Goal: Task Accomplishment & Management: Complete application form

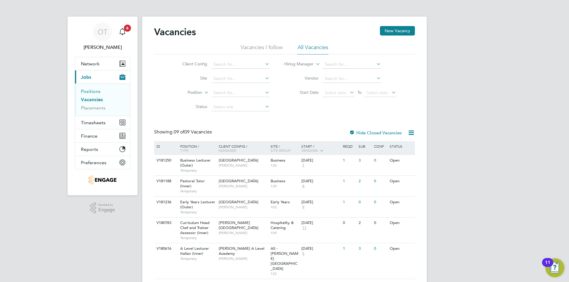
click at [96, 94] on link "Positions" at bounding box center [91, 92] width 20 height 6
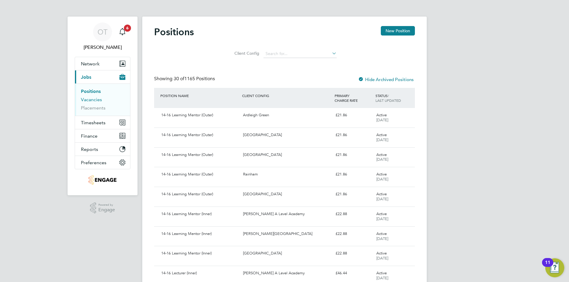
click at [97, 101] on link "Vacancies" at bounding box center [91, 100] width 21 height 6
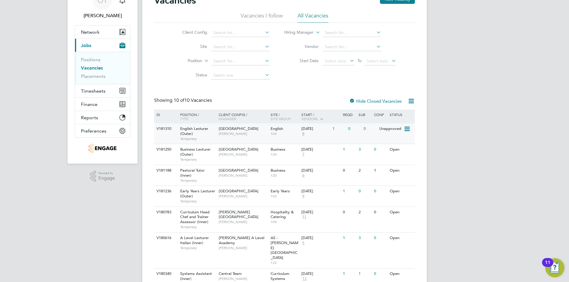
drag, startPoint x: 337, startPoint y: 123, endPoint x: 347, endPoint y: 144, distance: 23.5
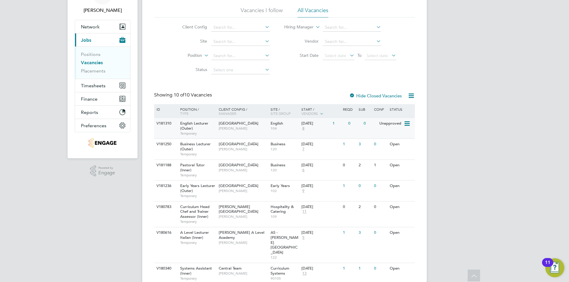
click at [200, 123] on span "English Lecturer (Outer)" at bounding box center [194, 126] width 28 height 10
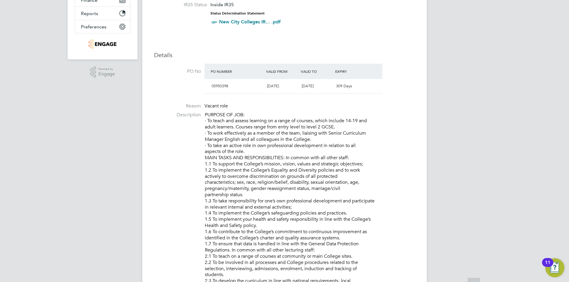
drag, startPoint x: 244, startPoint y: 111, endPoint x: 250, endPoint y: 159, distance: 48.3
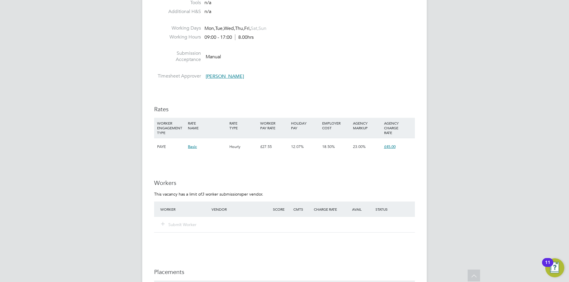
drag, startPoint x: 250, startPoint y: 183, endPoint x: 256, endPoint y: 219, distance: 36.9
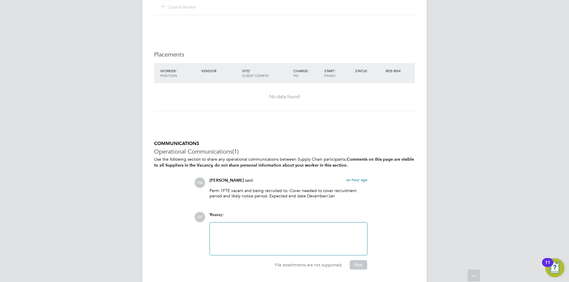
scroll to position [954, 0]
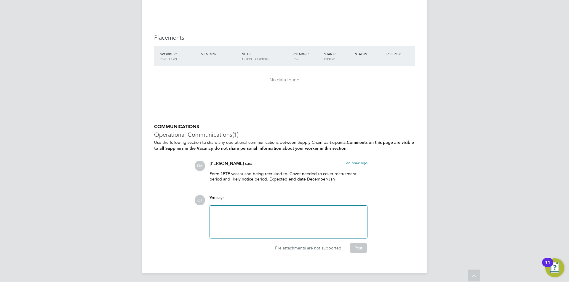
drag, startPoint x: 294, startPoint y: 158, endPoint x: 301, endPoint y: 160, distance: 7.6
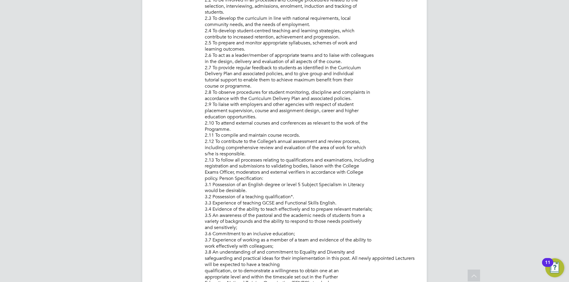
scroll to position [0, 0]
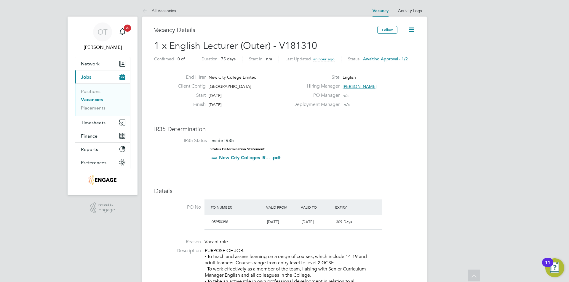
drag, startPoint x: 327, startPoint y: 168, endPoint x: 319, endPoint y: 72, distance: 96.3
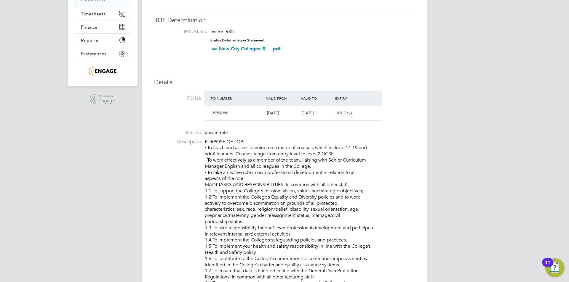
drag, startPoint x: 313, startPoint y: 167, endPoint x: 313, endPoint y: 198, distance: 30.8
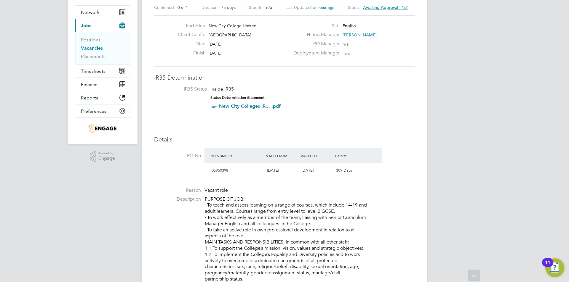
scroll to position [9, 0]
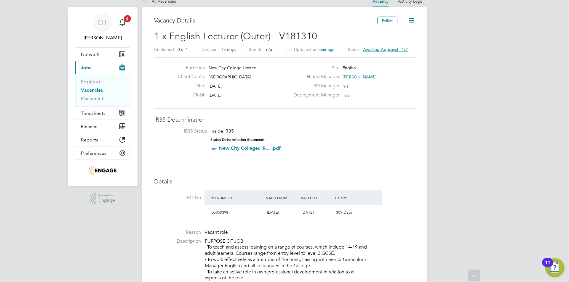
drag, startPoint x: 303, startPoint y: 128, endPoint x: 305, endPoint y: 96, distance: 32.3
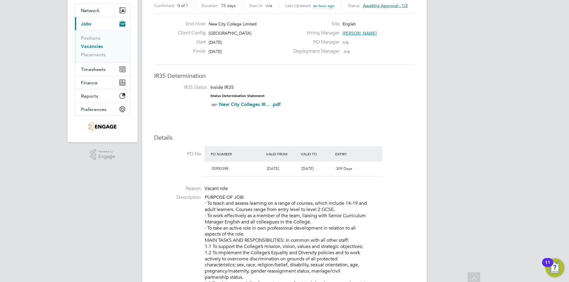
scroll to position [113, 0]
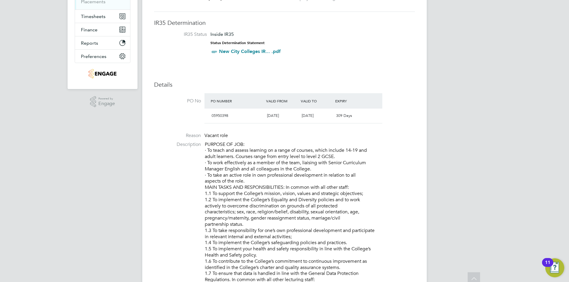
drag, startPoint x: 325, startPoint y: 150, endPoint x: 328, endPoint y: 170, distance: 21.0
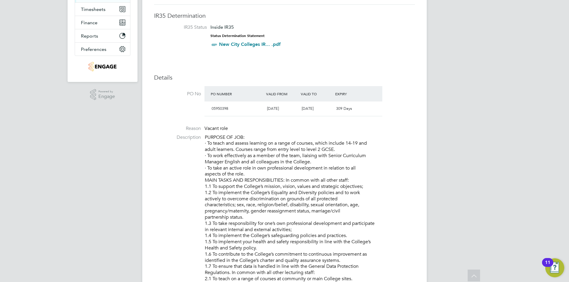
scroll to position [0, 0]
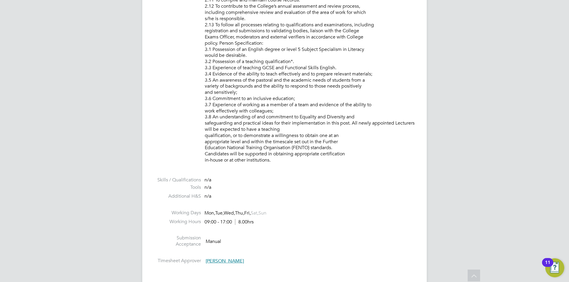
drag, startPoint x: 284, startPoint y: 177, endPoint x: 292, endPoint y: 225, distance: 48.3
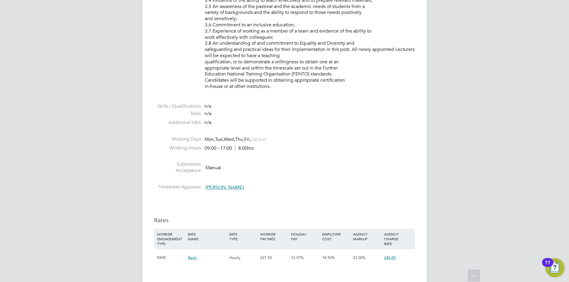
drag, startPoint x: 244, startPoint y: 204, endPoint x: 251, endPoint y: 232, distance: 28.9
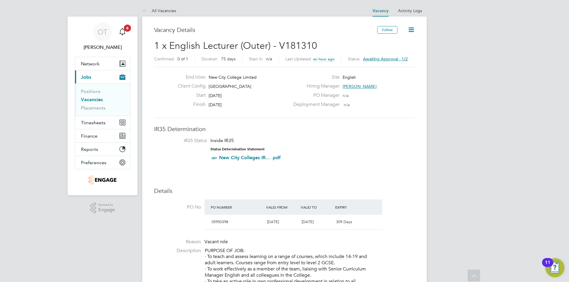
drag, startPoint x: 230, startPoint y: 141, endPoint x: 223, endPoint y: 76, distance: 65.2
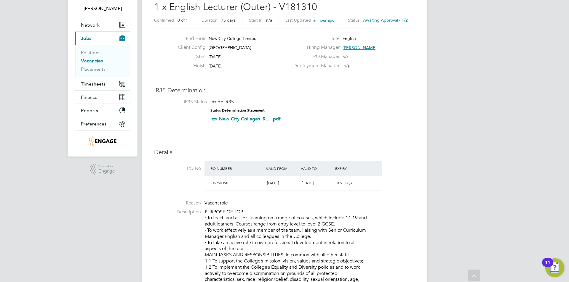
drag, startPoint x: 234, startPoint y: 106, endPoint x: 236, endPoint y: 115, distance: 9.3
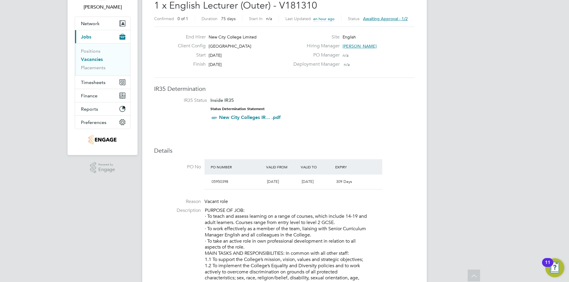
drag, startPoint x: 251, startPoint y: 151, endPoint x: 252, endPoint y: 155, distance: 4.0
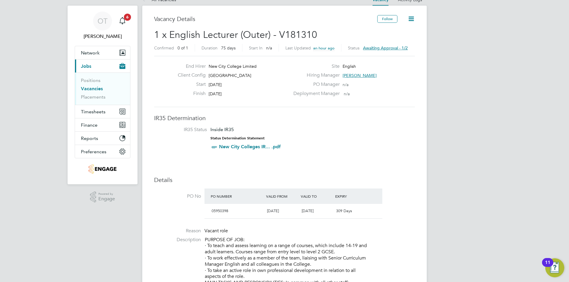
drag, startPoint x: 374, startPoint y: 75, endPoint x: 346, endPoint y: 76, distance: 27.6
click at [342, 75] on div "Hiring Manager Daria Gregory" at bounding box center [353, 76] width 127 height 9
drag, startPoint x: 345, startPoint y: 75, endPoint x: 370, endPoint y: 76, distance: 25.2
click at [370, 75] on div "Hiring Manager Daria Gregory" at bounding box center [353, 76] width 127 height 9
drag, startPoint x: 372, startPoint y: 76, endPoint x: 344, endPoint y: 73, distance: 28.3
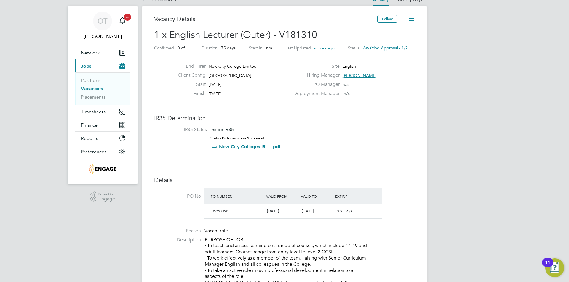
click at [344, 73] on div "Hiring Manager Daria Gregory" at bounding box center [353, 76] width 127 height 9
click at [368, 77] on span "[PERSON_NAME]" at bounding box center [359, 75] width 34 height 5
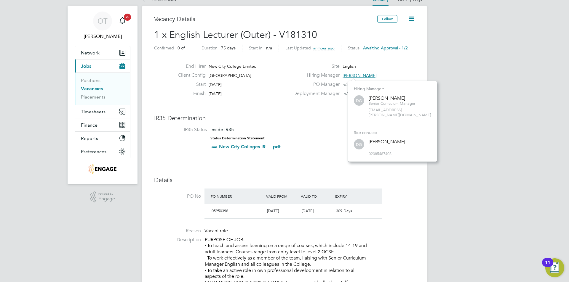
scroll to position [76, 89]
click at [367, 76] on span "[PERSON_NAME]" at bounding box center [359, 75] width 34 height 5
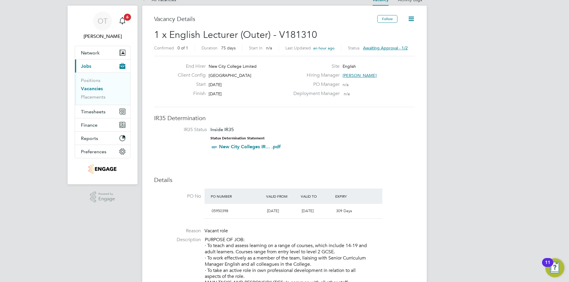
click at [366, 75] on span "[PERSON_NAME]" at bounding box center [359, 75] width 34 height 5
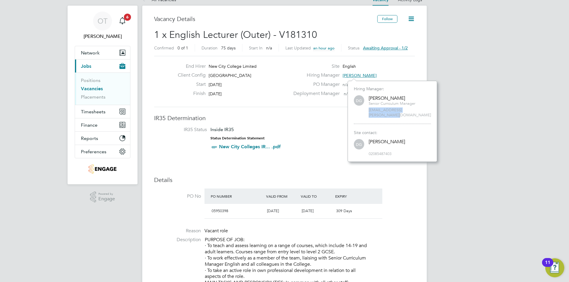
drag, startPoint x: 369, startPoint y: 109, endPoint x: 423, endPoint y: 110, distance: 54.5
click at [423, 110] on span "daria.gregory@ncclondon.ac.uk" at bounding box center [400, 113] width 62 height 10
copy span "daria.gregory@ncclondon.ac.uk"
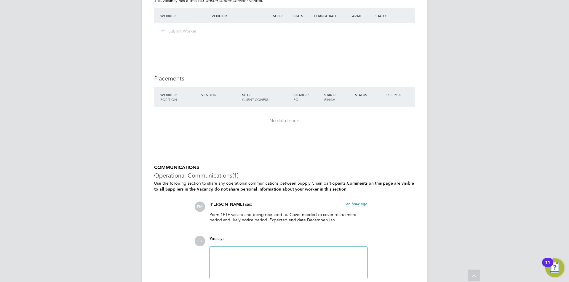
drag, startPoint x: 351, startPoint y: 184, endPoint x: 355, endPoint y: 221, distance: 37.6
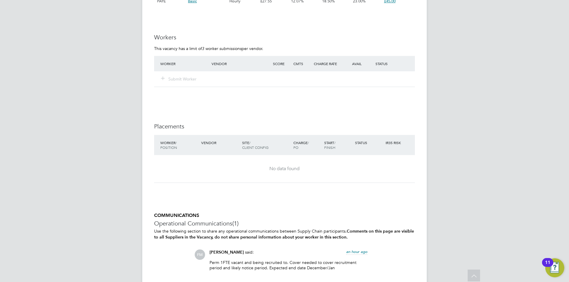
drag, startPoint x: 262, startPoint y: 175, endPoint x: 258, endPoint y: 173, distance: 4.2
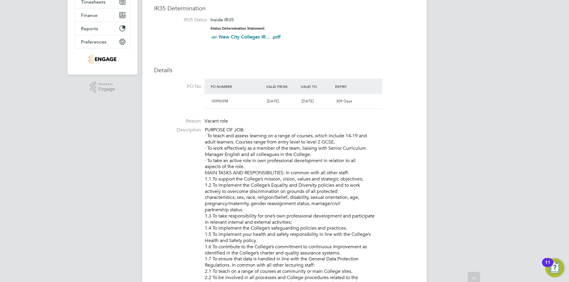
scroll to position [0, 0]
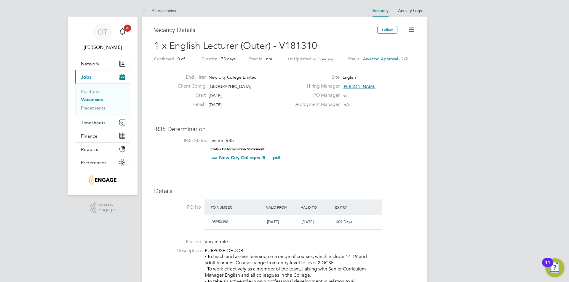
drag, startPoint x: 222, startPoint y: 100, endPoint x: 216, endPoint y: 25, distance: 75.5
click at [158, 9] on link "All Vacancies" at bounding box center [159, 10] width 34 height 5
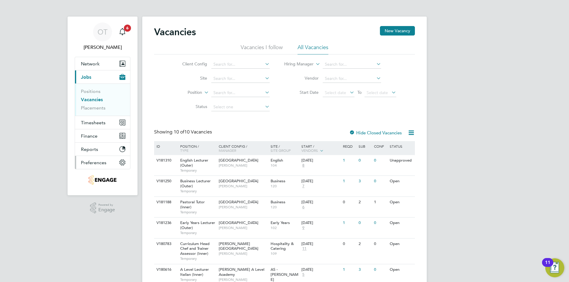
scroll to position [30, 0]
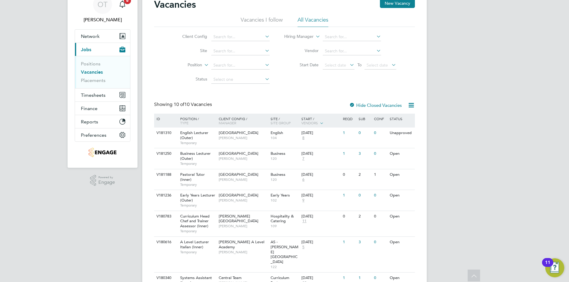
drag, startPoint x: 305, startPoint y: 61, endPoint x: 305, endPoint y: 51, distance: 10.4
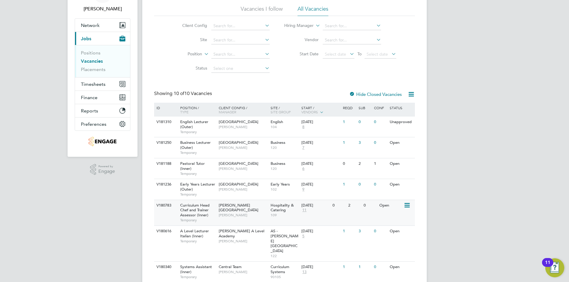
scroll to position [103, 0]
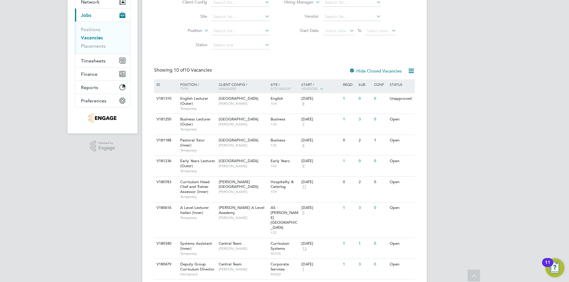
drag, startPoint x: 312, startPoint y: 73, endPoint x: 307, endPoint y: 54, distance: 19.5
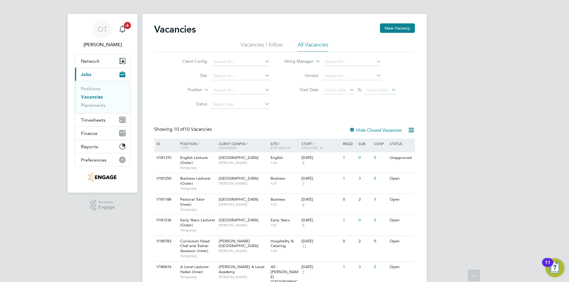
scroll to position [0, 0]
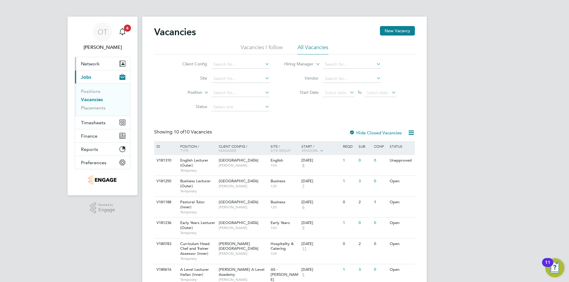
click at [97, 65] on span "Network" at bounding box center [90, 64] width 19 height 6
click at [102, 65] on button "Network" at bounding box center [102, 63] width 55 height 13
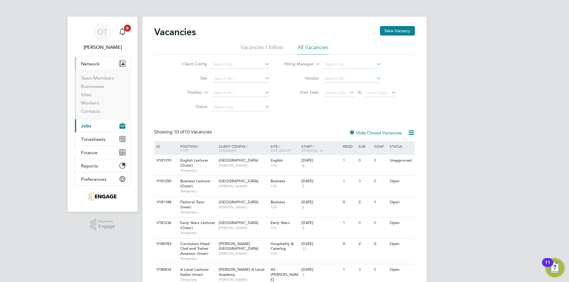
click at [104, 57] on app-nav-user-info "OT Oli Thomas Notifications 6" at bounding box center [103, 37] width 56 height 40
click at [105, 62] on button "Network" at bounding box center [102, 63] width 55 height 13
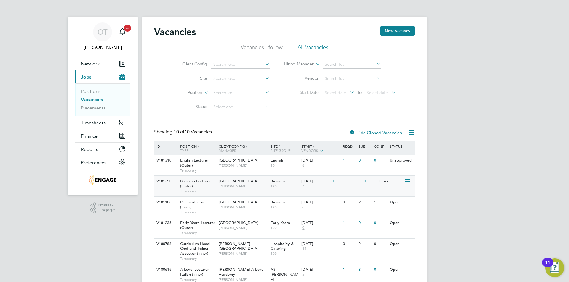
click at [228, 186] on span "[PERSON_NAME]" at bounding box center [243, 186] width 49 height 5
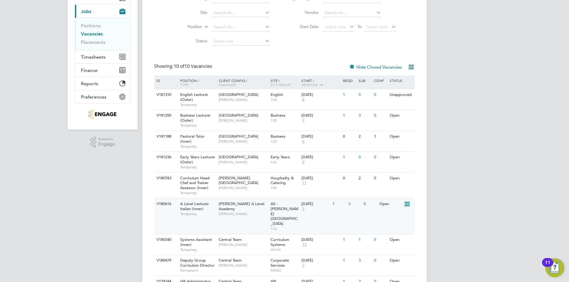
drag, startPoint x: 240, startPoint y: 152, endPoint x: 242, endPoint y: 167, distance: 15.8
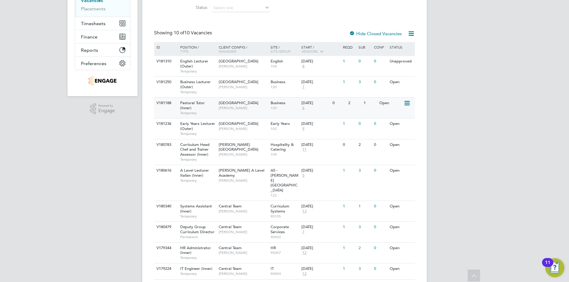
click at [264, 111] on div "Tower Hamlets Campus Emma Wood" at bounding box center [243, 105] width 52 height 15
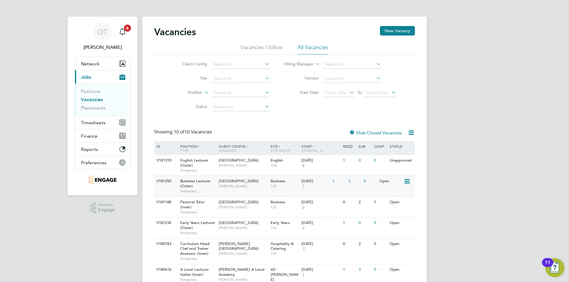
click at [240, 185] on span "[PERSON_NAME]" at bounding box center [243, 186] width 49 height 5
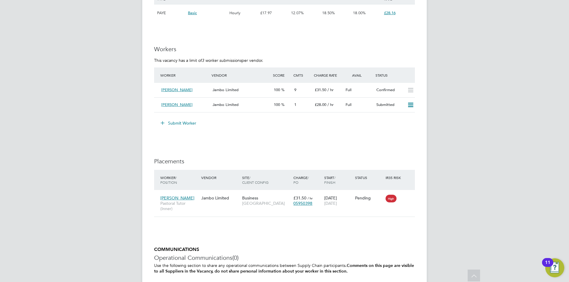
scroll to position [1084, 0]
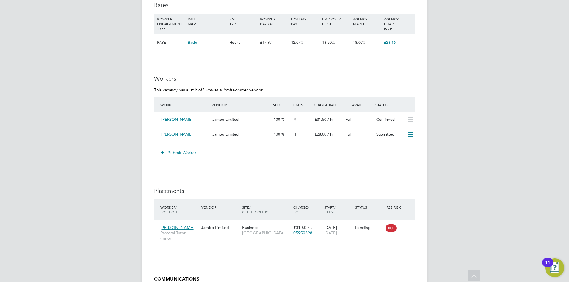
click at [188, 153] on button "Submit Worker" at bounding box center [178, 152] width 44 height 9
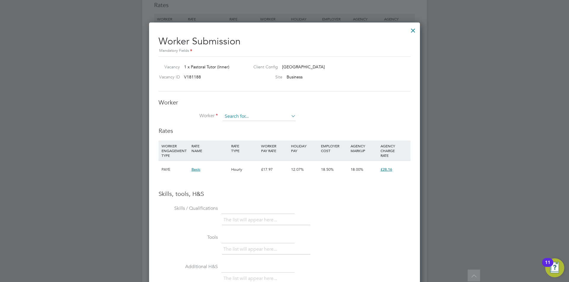
click at [261, 114] on input at bounding box center [258, 116] width 73 height 9
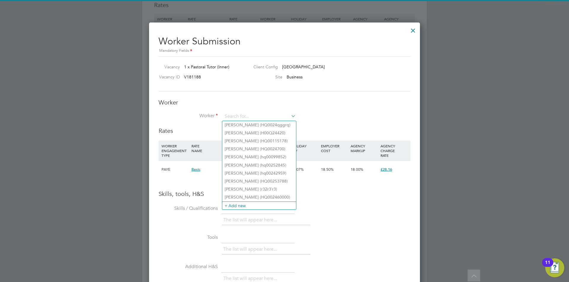
click at [278, 105] on h3 "Worker" at bounding box center [284, 103] width 252 height 8
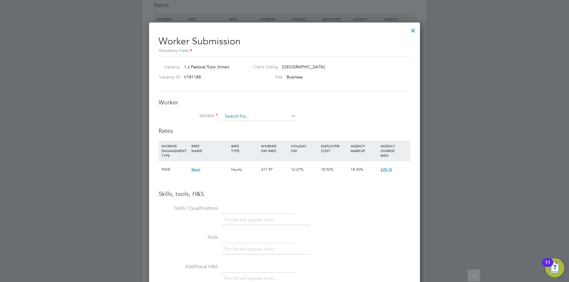
click at [247, 114] on input at bounding box center [258, 116] width 73 height 9
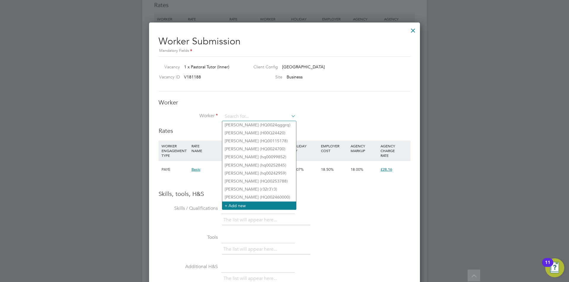
click at [251, 202] on li "+ Add new" at bounding box center [259, 206] width 74 height 8
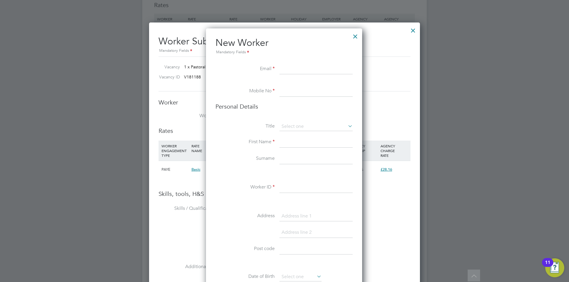
click at [310, 72] on input at bounding box center [315, 69] width 73 height 11
drag, startPoint x: 310, startPoint y: 72, endPoint x: 302, endPoint y: 71, distance: 7.9
paste input "fatima_bodiyat@hotmail.com"
type input "fatima_bodiyat@hotmail.com"
click at [304, 95] on input at bounding box center [315, 91] width 73 height 11
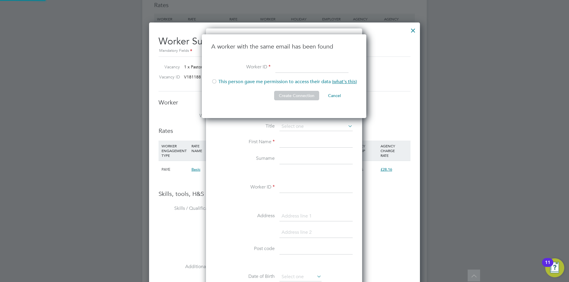
scroll to position [84, 165]
click at [339, 96] on button "Cancel" at bounding box center [334, 95] width 22 height 9
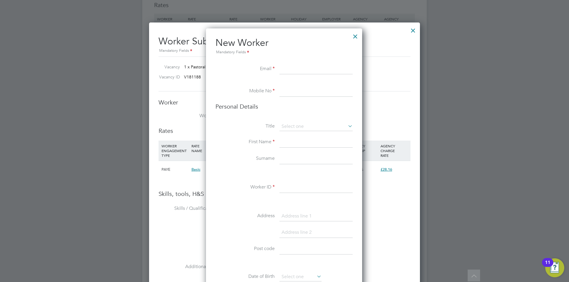
click at [357, 38] on div at bounding box center [355, 35] width 11 height 11
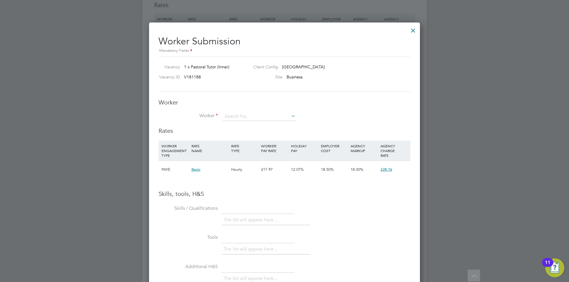
click at [411, 31] on div at bounding box center [413, 29] width 11 height 11
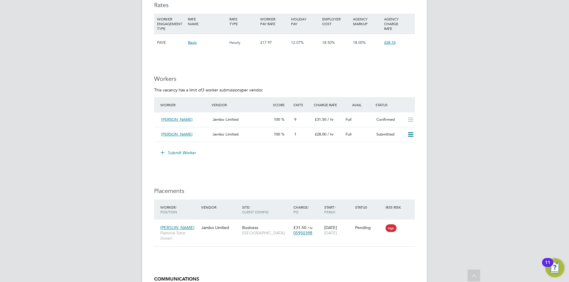
scroll to position [1025, 0]
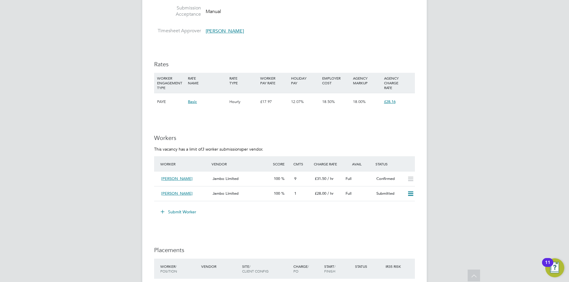
click at [183, 208] on button "Submit Worker" at bounding box center [178, 211] width 44 height 9
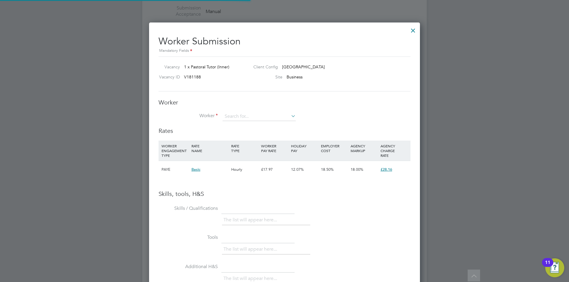
scroll to position [17, 40]
click at [240, 118] on input at bounding box center [258, 116] width 73 height 9
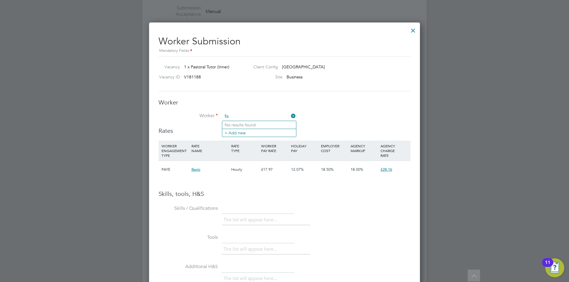
type input "f"
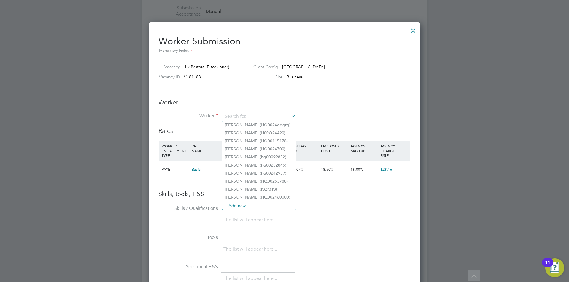
click at [417, 30] on div at bounding box center [413, 29] width 11 height 11
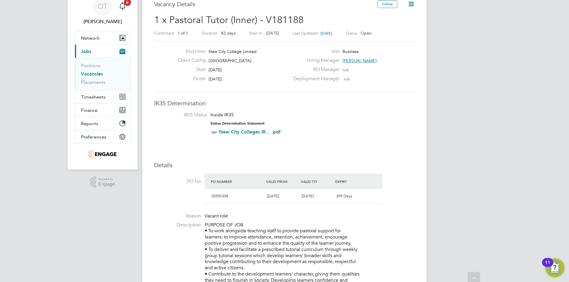
scroll to position [0, 0]
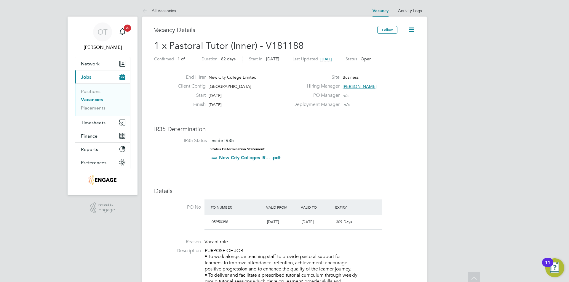
drag, startPoint x: 251, startPoint y: 59, endPoint x: 241, endPoint y: 0, distance: 59.9
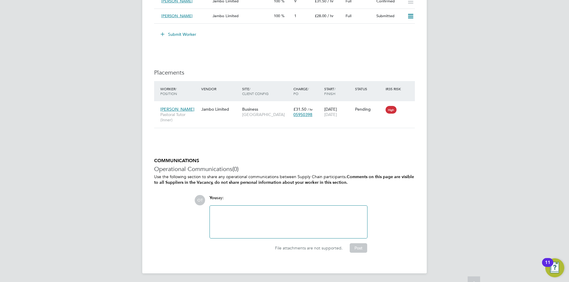
drag, startPoint x: 278, startPoint y: 146, endPoint x: 299, endPoint y: 284, distance: 139.7
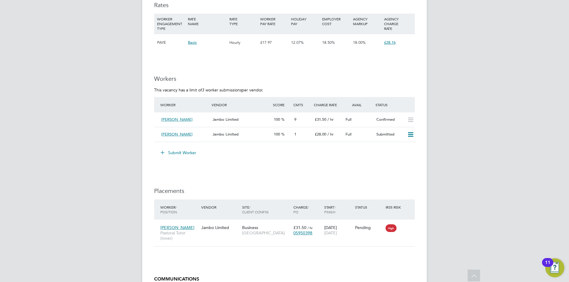
click at [181, 153] on button "Submit Worker" at bounding box center [178, 152] width 44 height 9
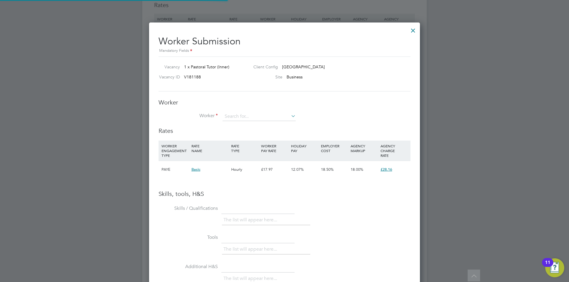
scroll to position [374, 271]
click at [253, 117] on input at bounding box center [258, 116] width 73 height 9
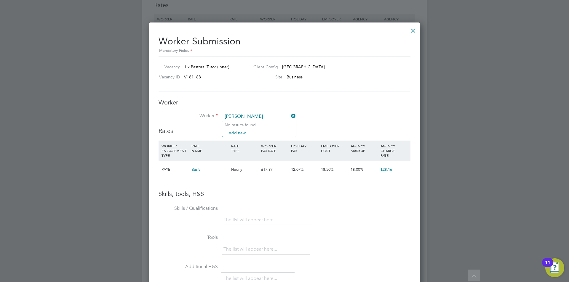
drag, startPoint x: 236, startPoint y: 118, endPoint x: 229, endPoint y: 118, distance: 7.1
click at [229, 118] on input "fatima b" at bounding box center [258, 116] width 73 height 9
type input "fatima b"
click at [248, 136] on li "+ Add new" at bounding box center [259, 133] width 74 height 8
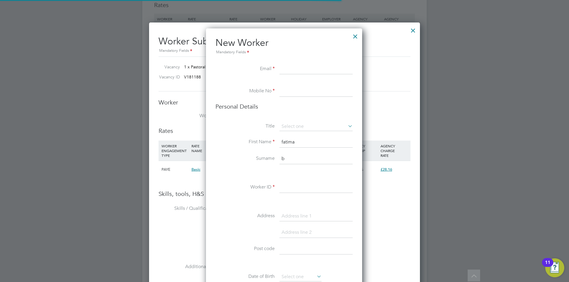
scroll to position [501, 157]
click at [286, 69] on input at bounding box center [315, 69] width 73 height 11
paste input "fatima_bodiyat@hotmail.com"
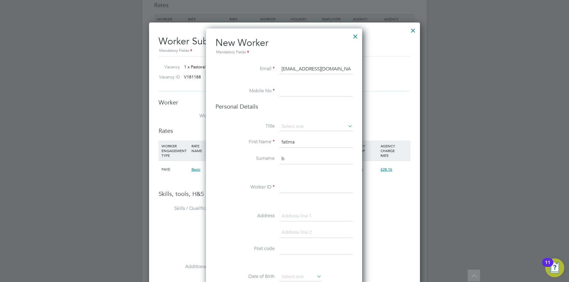
type input "fatima_bodiyat@hotmail.com"
click at [309, 92] on input at bounding box center [315, 91] width 73 height 11
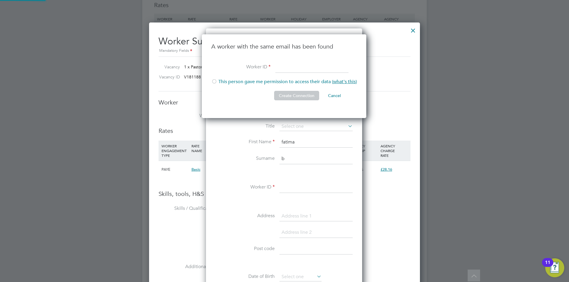
scroll to position [84, 165]
click at [219, 81] on li "This person gave me permission to access their data ( what's this )" at bounding box center [283, 85] width 145 height 12
click at [282, 65] on input at bounding box center [311, 67] width 73 height 11
type input "HQ00242802"
click at [339, 97] on button "Cancel" at bounding box center [334, 95] width 22 height 9
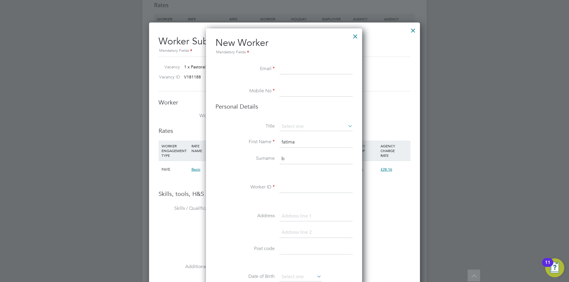
click at [352, 36] on div at bounding box center [355, 35] width 11 height 11
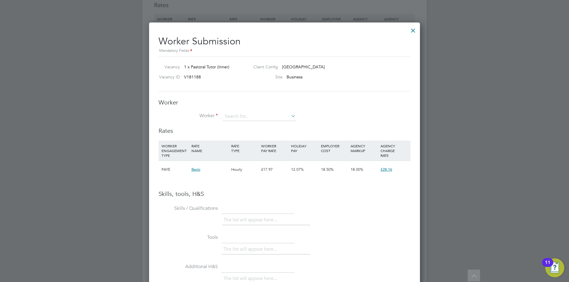
click at [409, 30] on div at bounding box center [413, 29] width 11 height 11
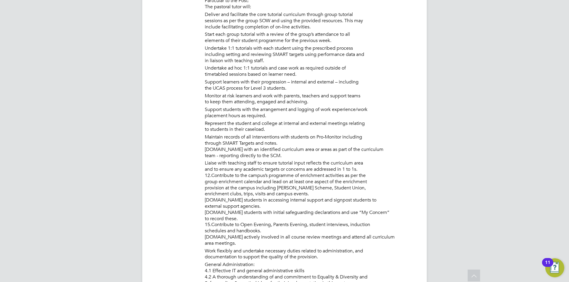
scroll to position [58, 0]
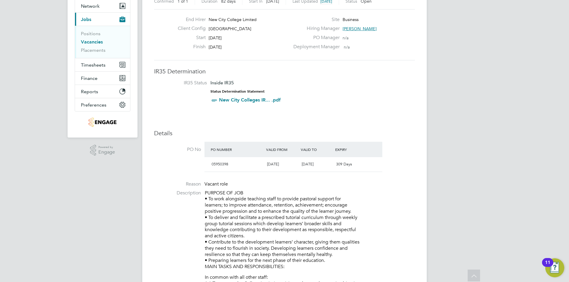
drag, startPoint x: 207, startPoint y: 163, endPoint x: 175, endPoint y: 32, distance: 135.4
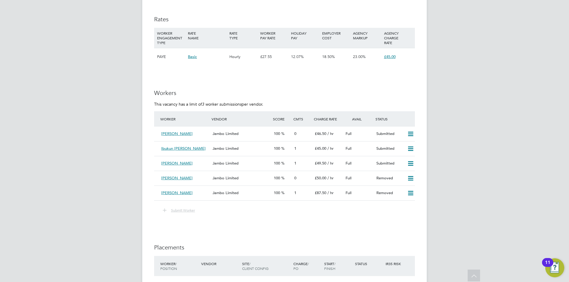
drag, startPoint x: 328, startPoint y: 168, endPoint x: 338, endPoint y: 220, distance: 52.2
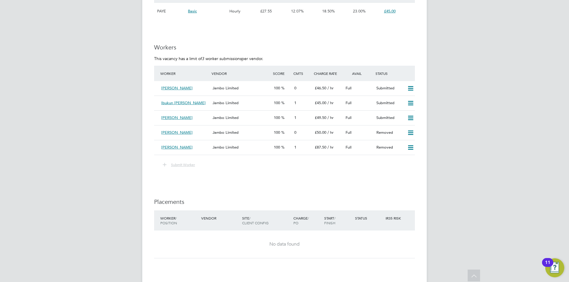
drag, startPoint x: 325, startPoint y: 201, endPoint x: 321, endPoint y: 187, distance: 14.8
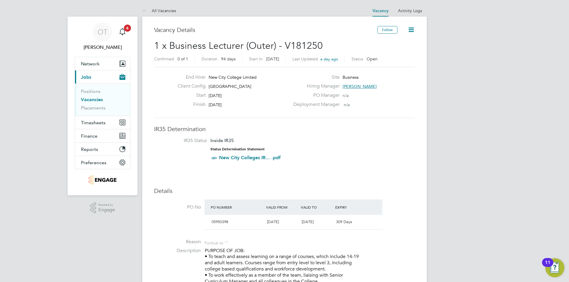
drag, startPoint x: 251, startPoint y: 142, endPoint x: 197, endPoint y: 3, distance: 149.1
